Goal: Answer question/provide support: Share knowledge or assist other users

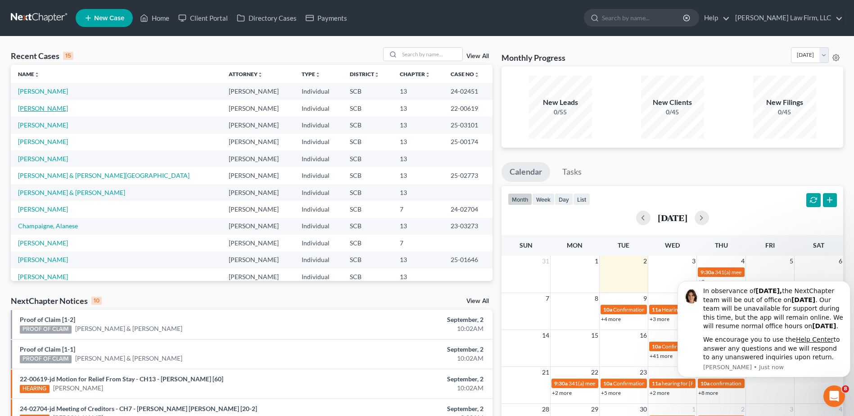
click at [42, 106] on link "[PERSON_NAME]" at bounding box center [43, 108] width 50 height 8
select select "6"
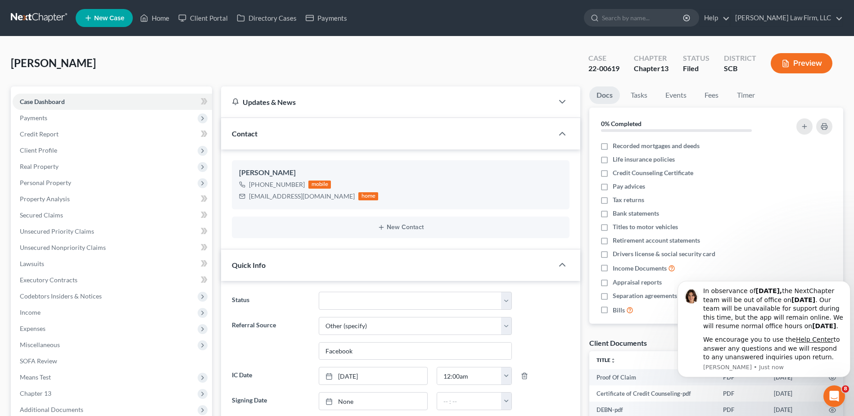
select select "0"
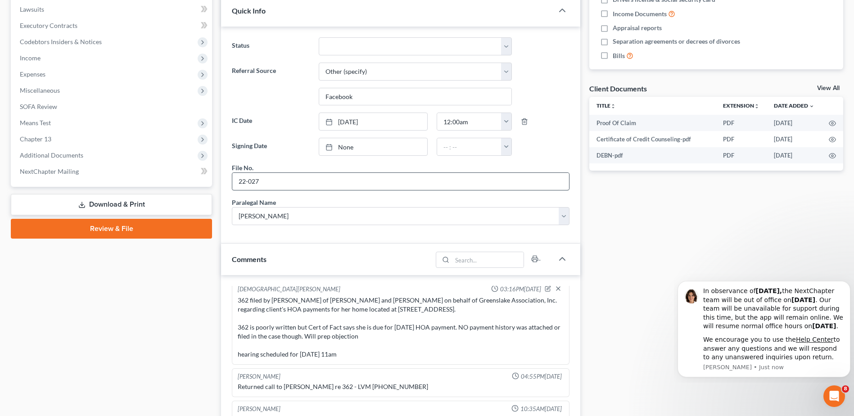
scroll to position [405, 0]
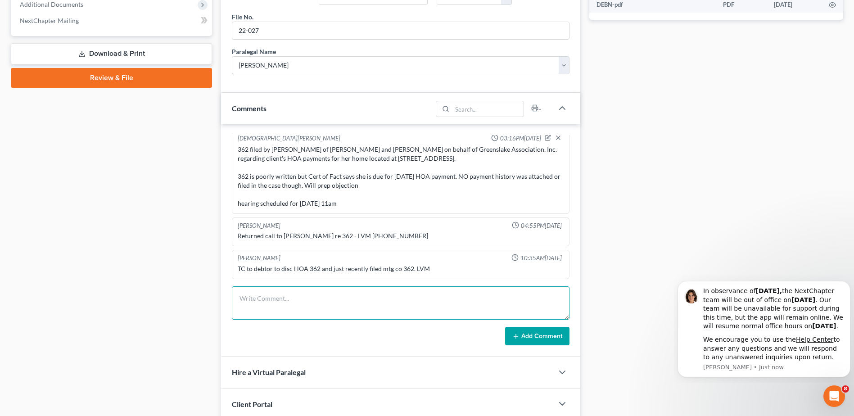
click at [278, 297] on textarea at bounding box center [401, 302] width 338 height 33
click at [317, 305] on textarea "362 filed by [PERSON_NAME]" at bounding box center [401, 302] width 338 height 33
paste textarea "[PERSON_NAME] of Robertson, [PERSON_NAME], [PERSON_NAME], [PERSON_NAME] & Partn…"
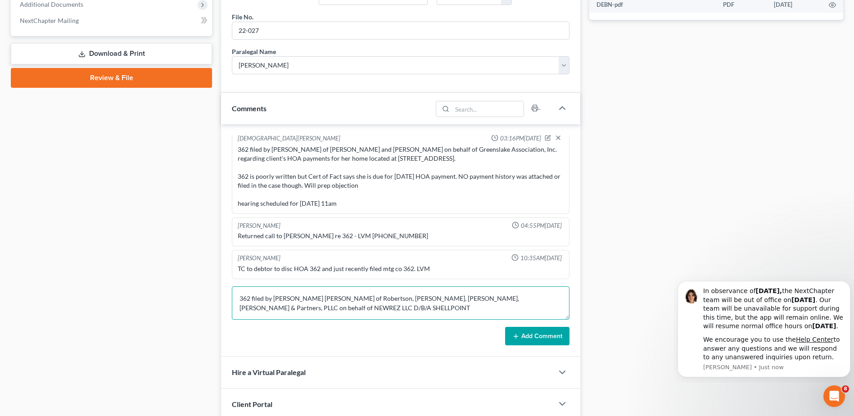
click at [298, 299] on textarea "362 filed by [PERSON_NAME] [PERSON_NAME] of Robertson, [PERSON_NAME], [PERSON_N…" at bounding box center [401, 302] width 338 height 33
drag, startPoint x: 318, startPoint y: 158, endPoint x: 423, endPoint y: 185, distance: 108.0
click at [424, 160] on div "362 filed by [PERSON_NAME] of [PERSON_NAME] and [PERSON_NAME] on behalf of Gree…" at bounding box center [401, 176] width 326 height 63
copy div "located at [STREET_ADDRESS]."
click at [363, 304] on textarea "362 filed by [PERSON_NAME] of [PERSON_NAME], [PERSON_NAME], [PERSON_NAME], [PER…" at bounding box center [401, 302] width 338 height 33
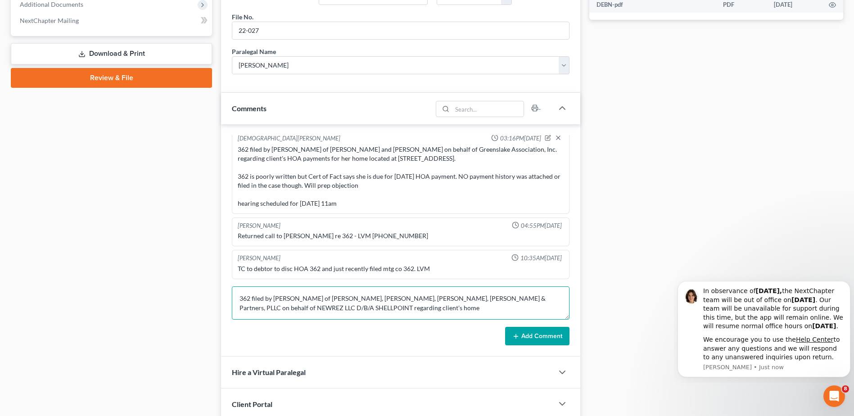
paste textarea "located at [STREET_ADDRESS]."
click at [329, 312] on textarea "362 filed by [PERSON_NAME] of Robertson, [PERSON_NAME], [PERSON_NAME], [PERSON_…" at bounding box center [401, 302] width 338 height 33
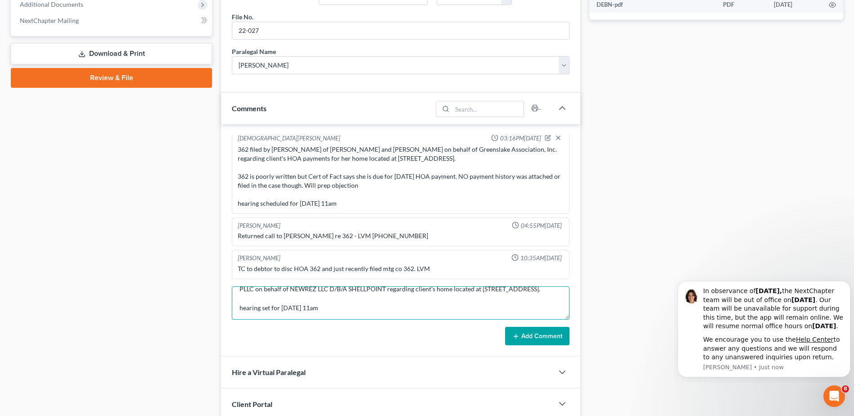
scroll to position [19, 0]
type textarea "362 filed by [PERSON_NAME] of Robertson, [PERSON_NAME], [PERSON_NAME], [PERSON_…"
click at [424, 337] on button "Add Comment" at bounding box center [537, 336] width 64 height 19
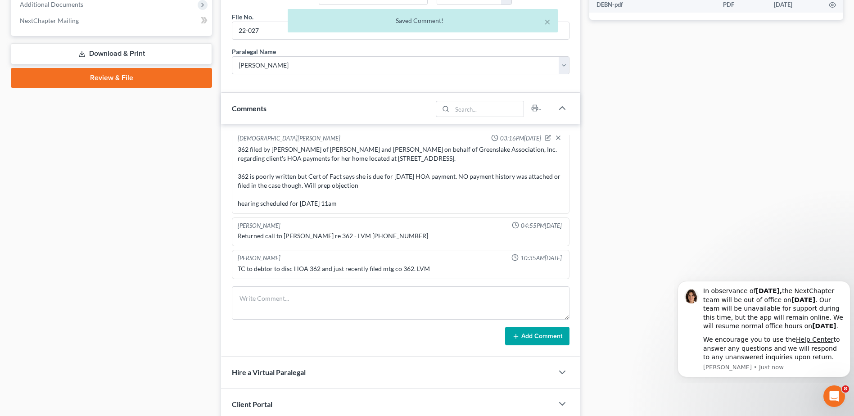
scroll to position [649, 0]
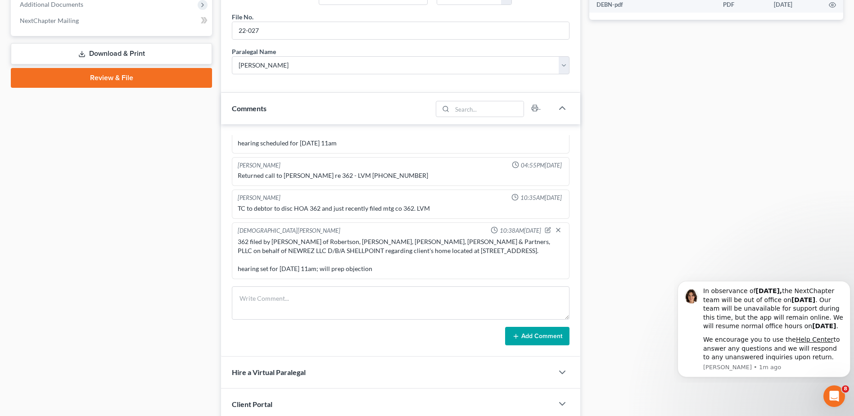
drag, startPoint x: 408, startPoint y: 262, endPoint x: 465, endPoint y: 254, distance: 57.4
click at [411, 262] on div "362 filed by [PERSON_NAME] of Robertson, [PERSON_NAME], [PERSON_NAME], [PERSON_…" at bounding box center [401, 255] width 326 height 36
click at [424, 230] on icon "button" at bounding box center [549, 229] width 4 height 4
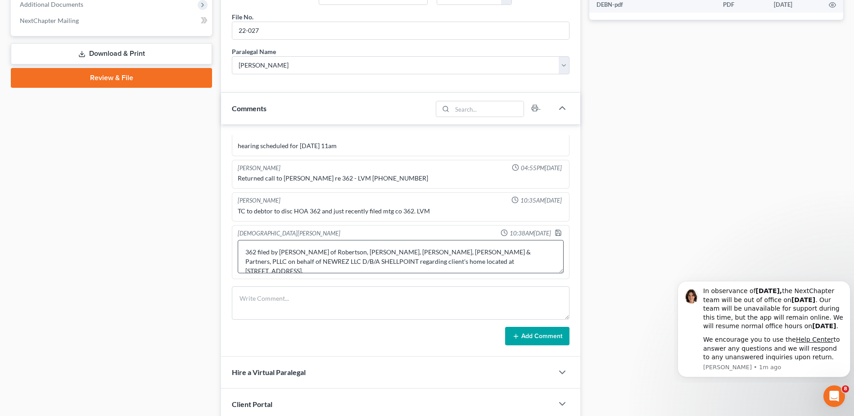
scroll to position [646, 0]
click at [424, 257] on textarea "362 filed by [PERSON_NAME] of Robertson, [PERSON_NAME], [PERSON_NAME], [PERSON_…" at bounding box center [401, 256] width 326 height 33
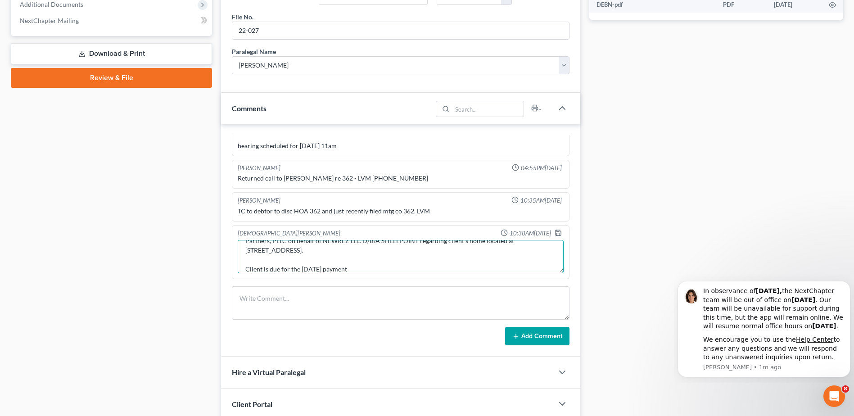
scroll to position [30, 0]
type textarea "362 filed by [PERSON_NAME] of Robertson, [PERSON_NAME], [PERSON_NAME], [PERSON_…"
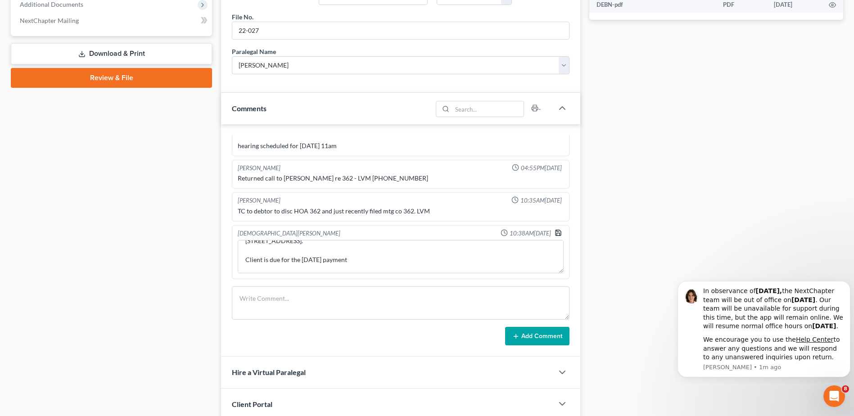
click at [424, 233] on polyline "button" at bounding box center [558, 234] width 3 height 2
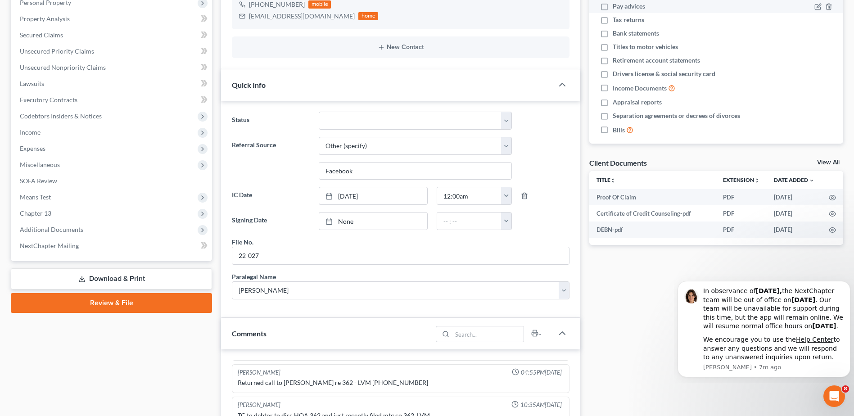
scroll to position [135, 0]
